Goal: Transaction & Acquisition: Book appointment/travel/reservation

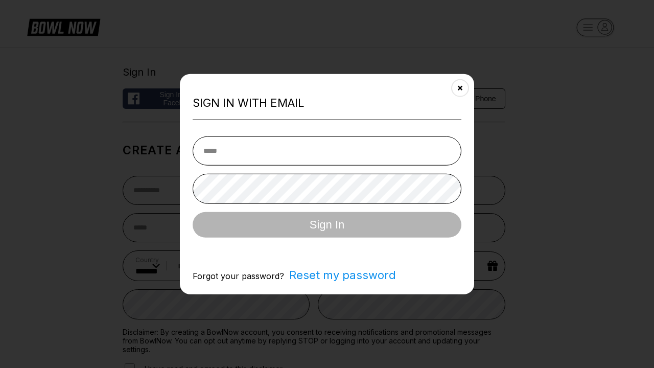
select select "**"
type input "**********"
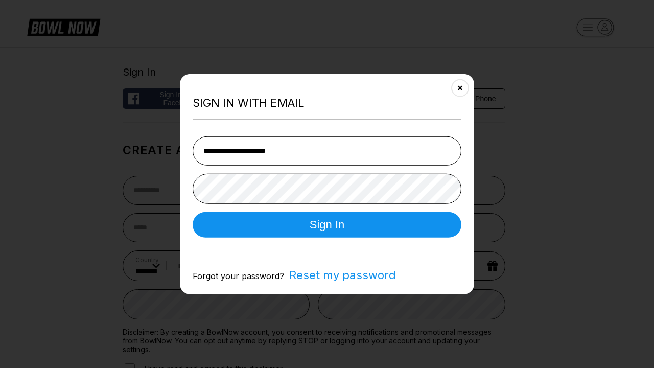
click at [327, 225] on button "Sign In" at bounding box center [327, 225] width 269 height 26
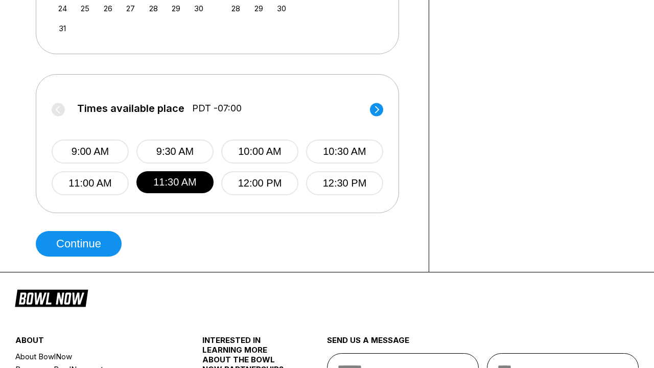
click at [81, 244] on button "Continue" at bounding box center [79, 244] width 86 height 26
